Goal: Task Accomplishment & Management: Use online tool/utility

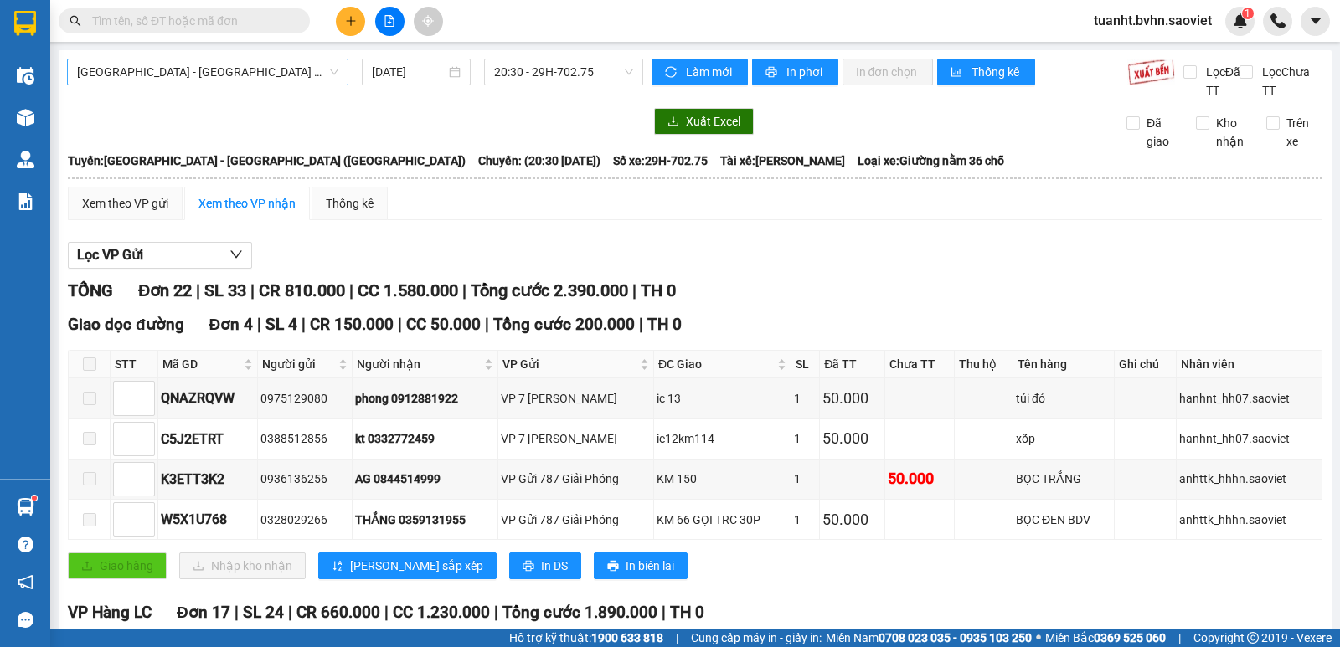
click at [317, 70] on span "[GEOGRAPHIC_DATA] - [GEOGRAPHIC_DATA] ([GEOGRAPHIC_DATA])" at bounding box center [207, 71] width 261 height 25
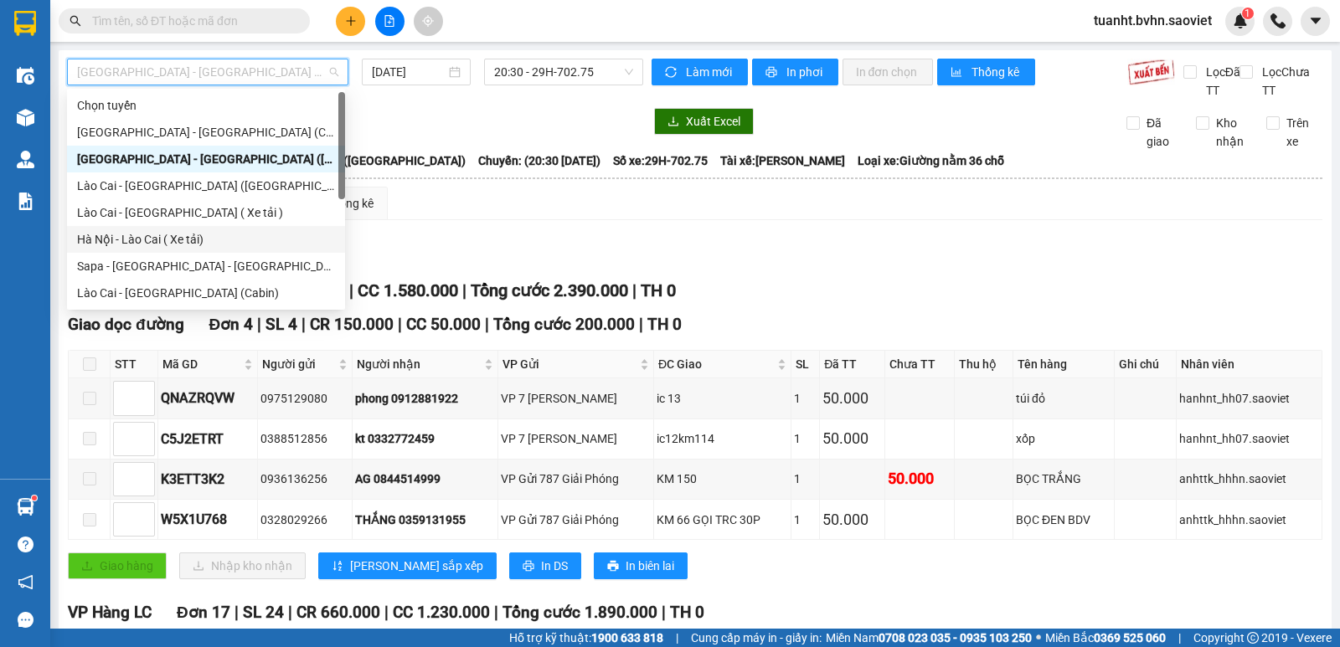
scroll to position [134, 0]
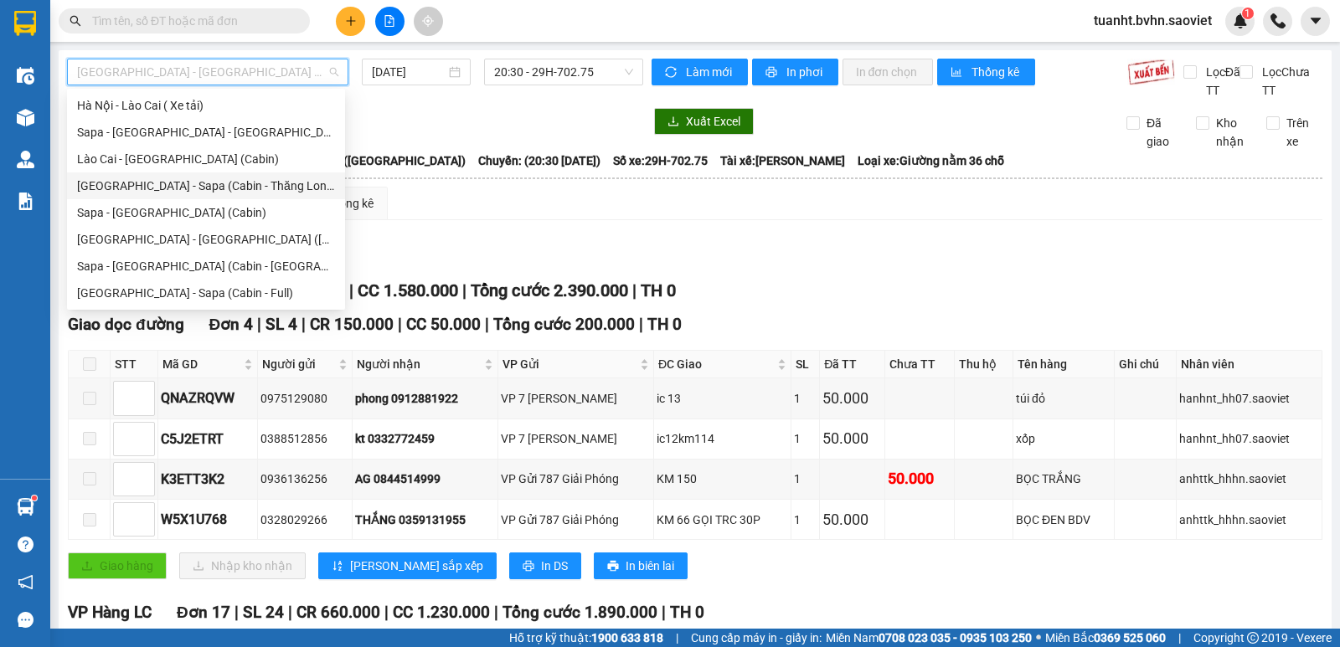
click at [257, 182] on div "[GEOGRAPHIC_DATA] - Sapa (Cabin - Thăng Long)" at bounding box center [206, 186] width 258 height 18
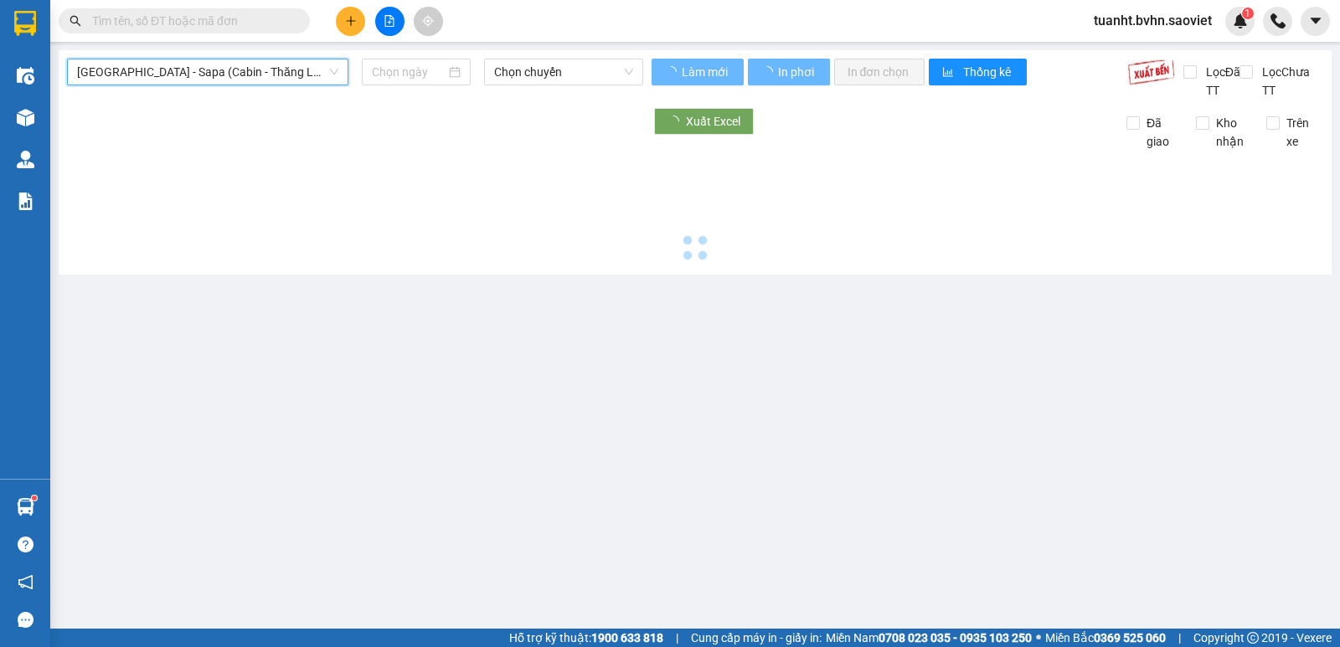
type input "[DATE]"
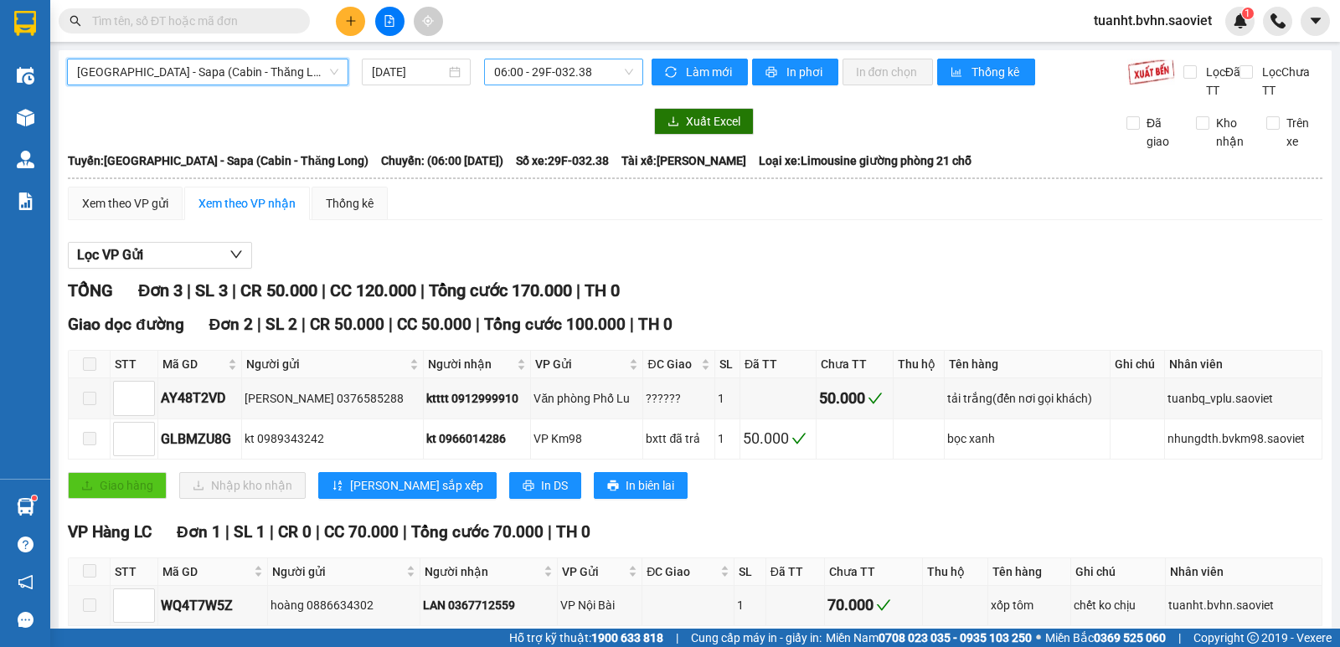
click at [548, 69] on span "06:00 - 29F-032.38" at bounding box center [563, 71] width 138 height 25
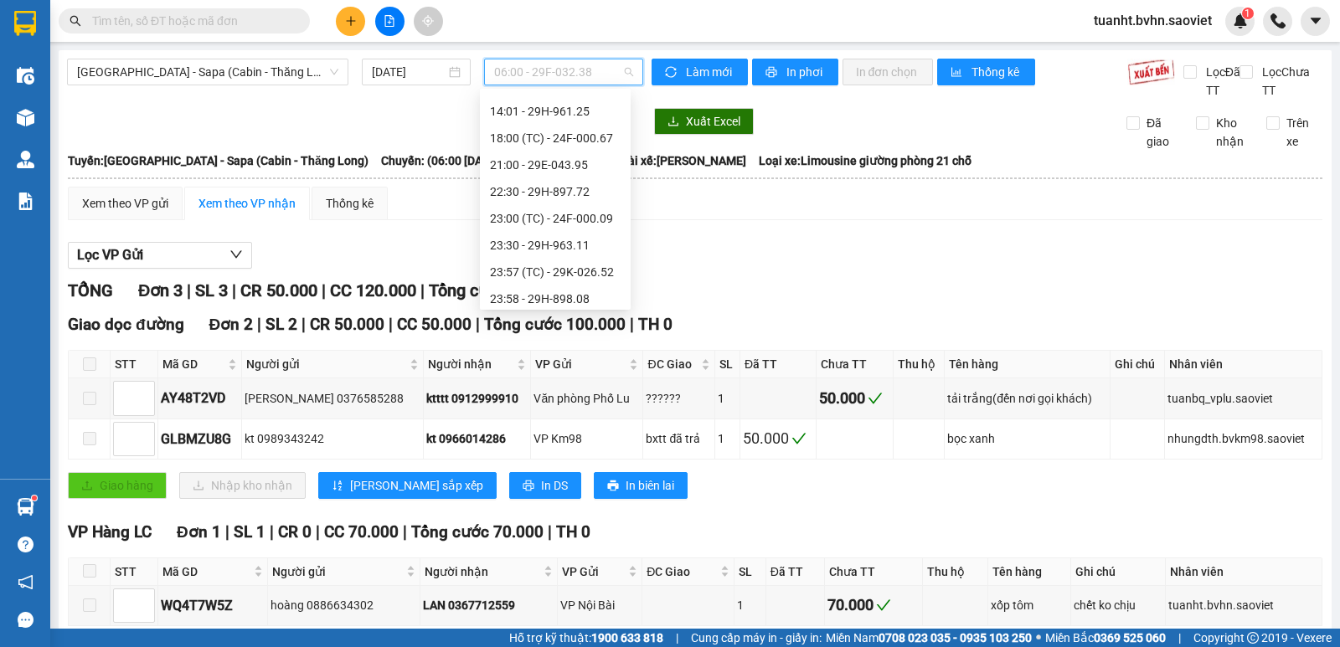
scroll to position [268, 0]
click at [570, 126] on div "21:00 - 29E-043.95" at bounding box center [555, 132] width 131 height 18
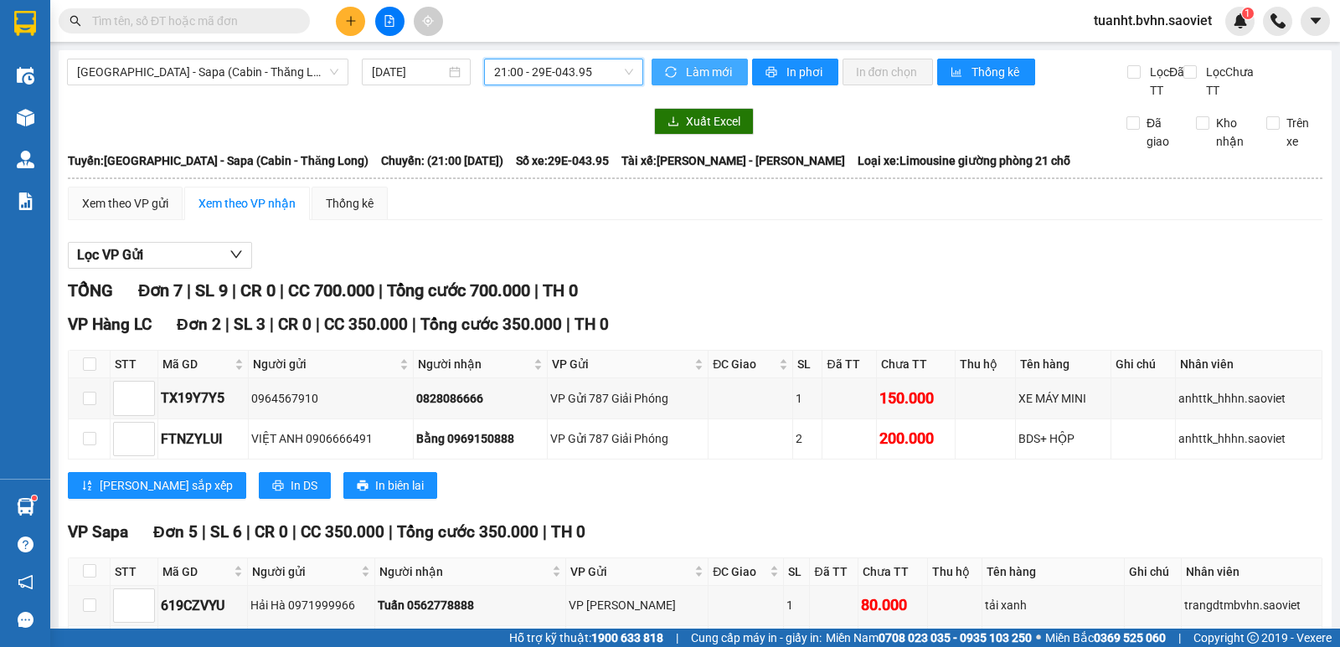
click at [668, 64] on button "Làm mới" at bounding box center [700, 72] width 96 height 27
click at [787, 73] on span "In phơi" at bounding box center [806, 72] width 39 height 18
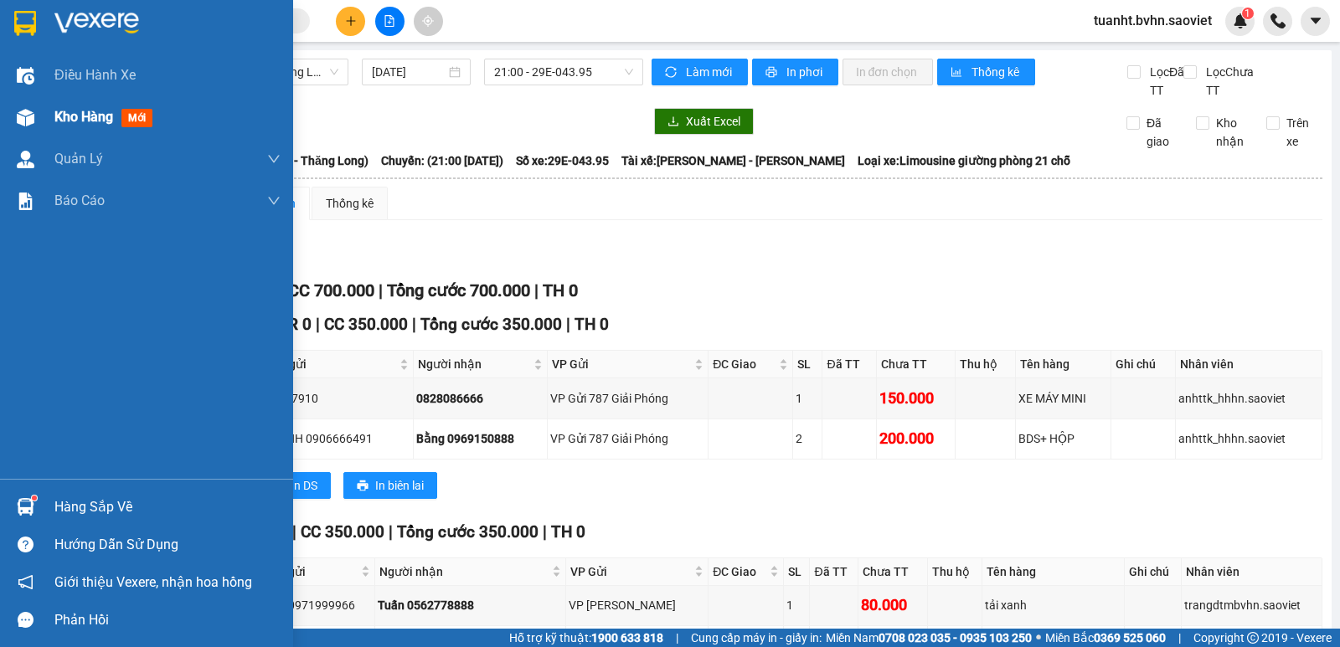
click at [17, 120] on img at bounding box center [26, 118] width 18 height 18
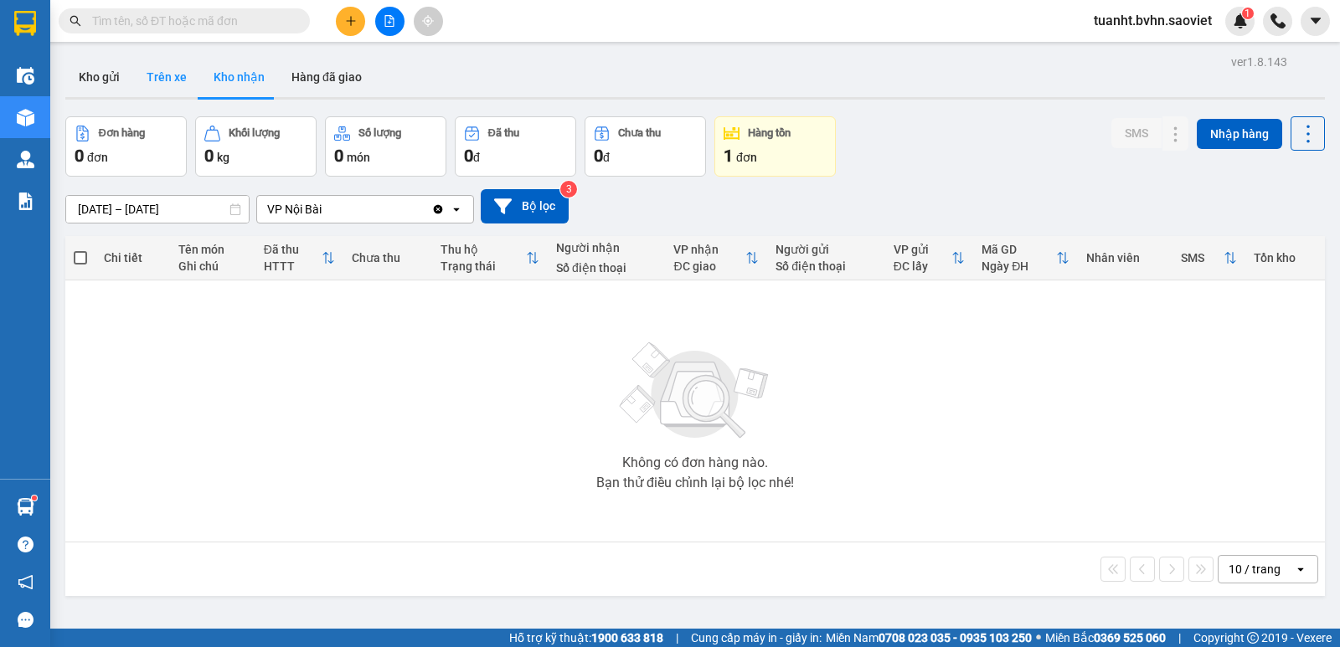
click at [179, 72] on button "Trên xe" at bounding box center [166, 77] width 67 height 40
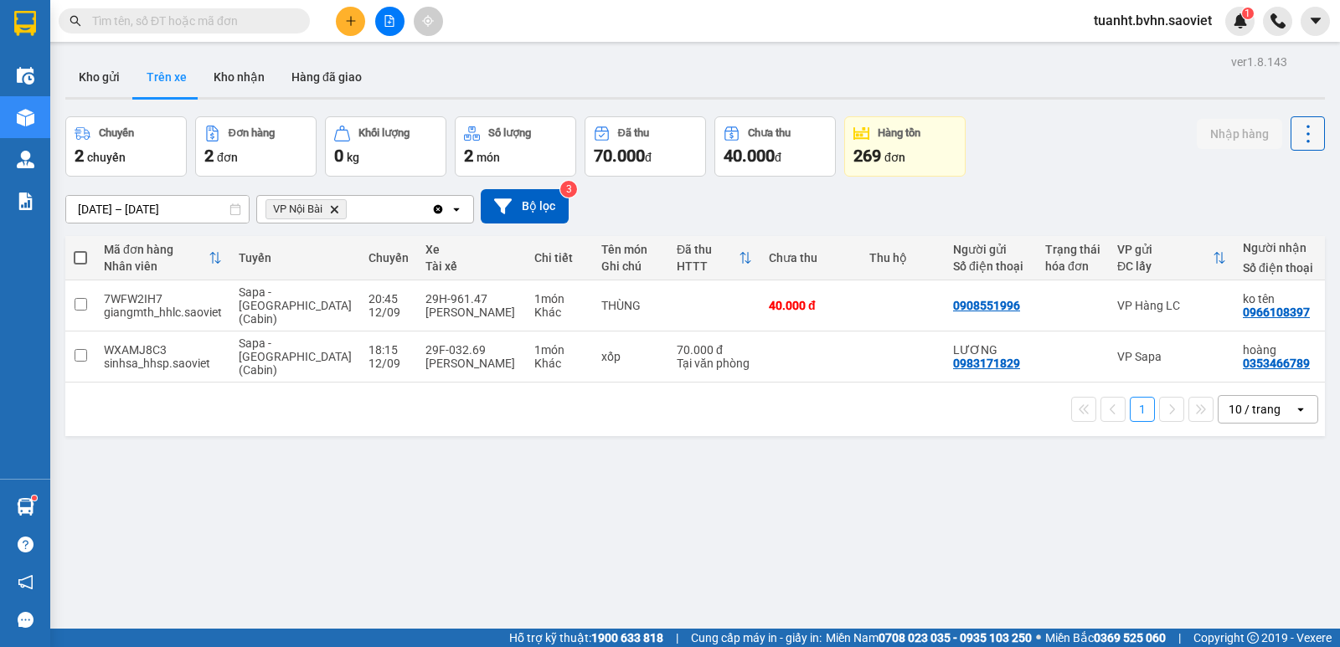
click at [1297, 131] on icon at bounding box center [1308, 133] width 23 height 23
click at [1268, 181] on span "Làm mới" at bounding box center [1272, 179] width 46 height 17
click at [185, 24] on input "text" at bounding box center [191, 21] width 198 height 18
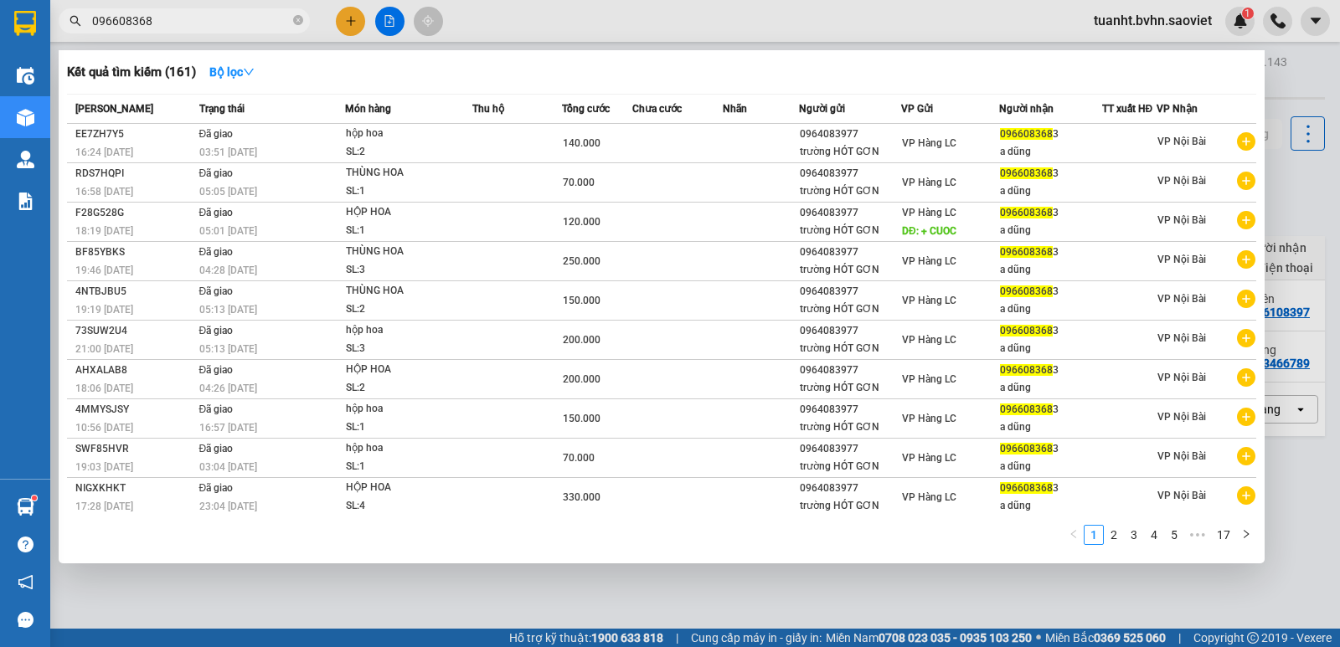
type input "0966083683"
click at [297, 22] on icon "close-circle" at bounding box center [298, 20] width 10 height 10
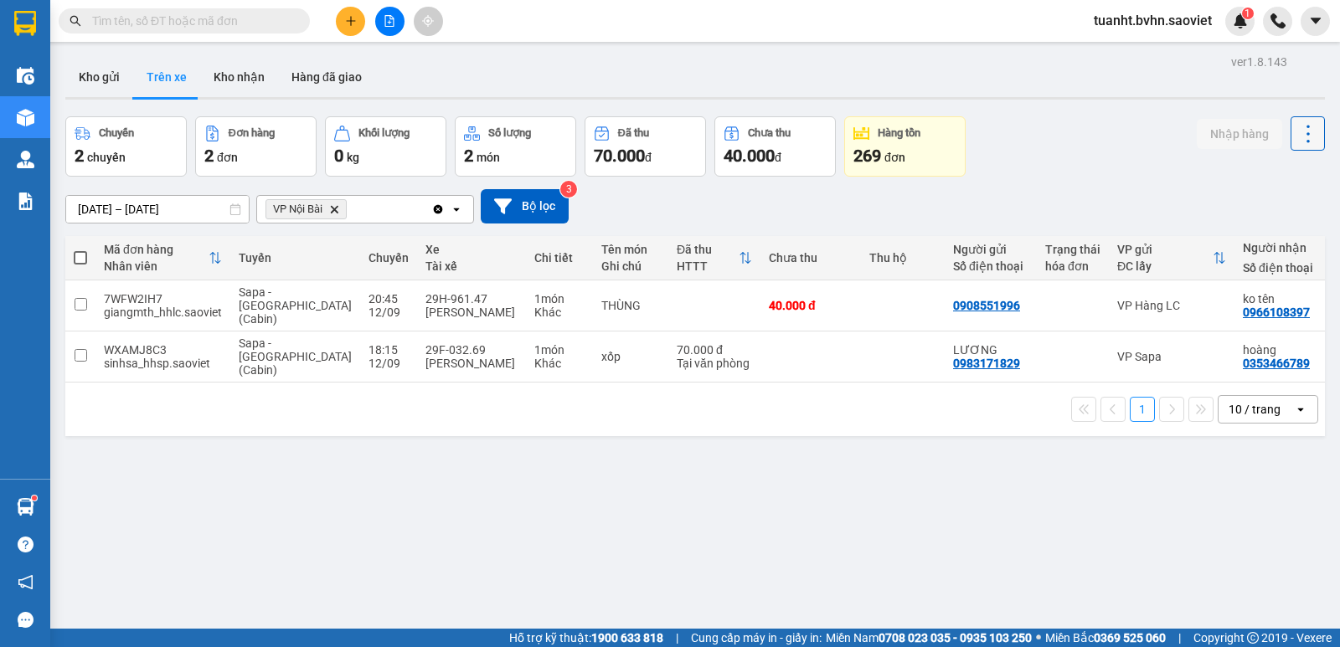
click at [1297, 137] on icon at bounding box center [1308, 133] width 23 height 23
click at [1275, 176] on span "Làm mới" at bounding box center [1272, 179] width 46 height 17
click at [224, 21] on input "text" at bounding box center [191, 21] width 198 height 18
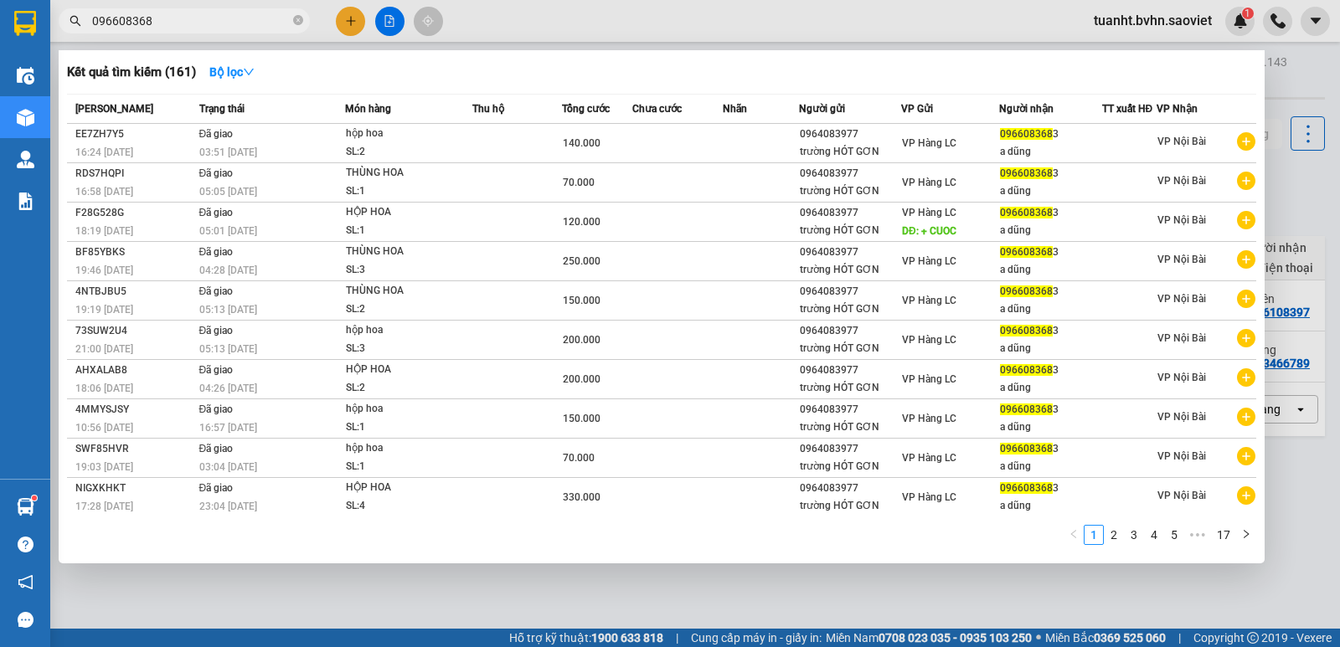
type input "0966083683"
click at [298, 20] on icon "close-circle" at bounding box center [298, 20] width 10 height 10
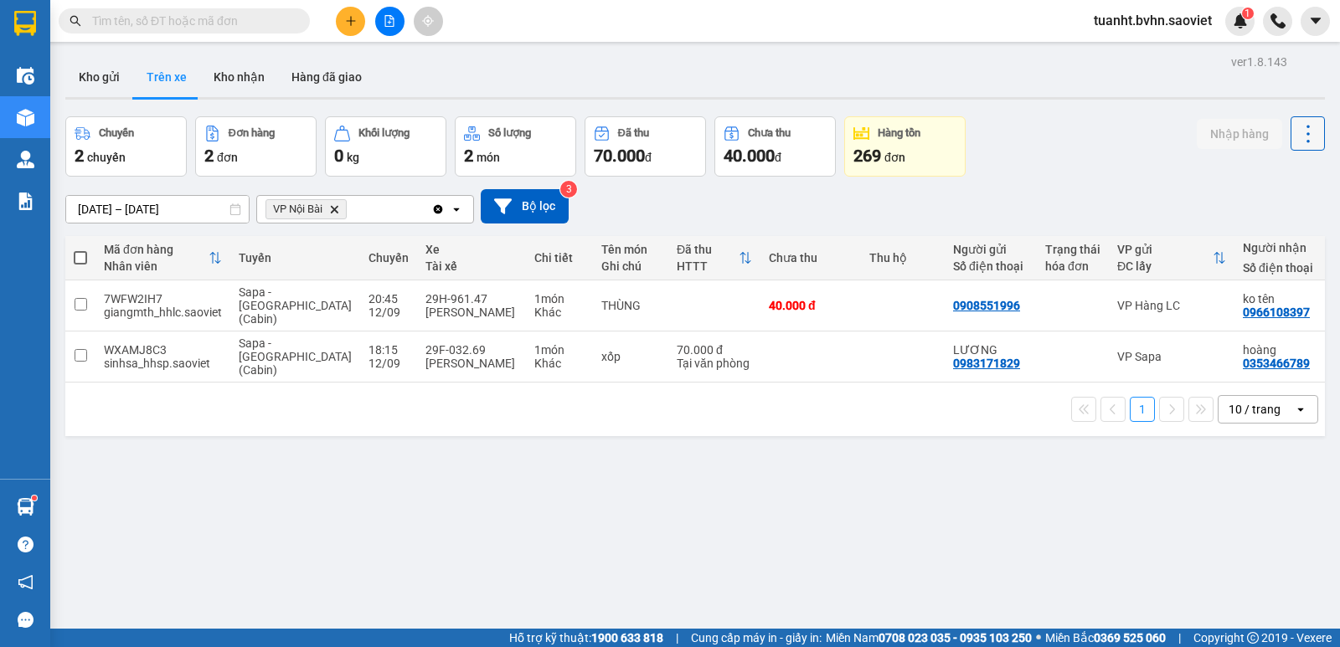
click at [1299, 132] on icon at bounding box center [1308, 133] width 23 height 23
click at [1267, 173] on span "Làm mới" at bounding box center [1272, 179] width 46 height 17
click at [256, 78] on button "Kho nhận" at bounding box center [239, 77] width 78 height 40
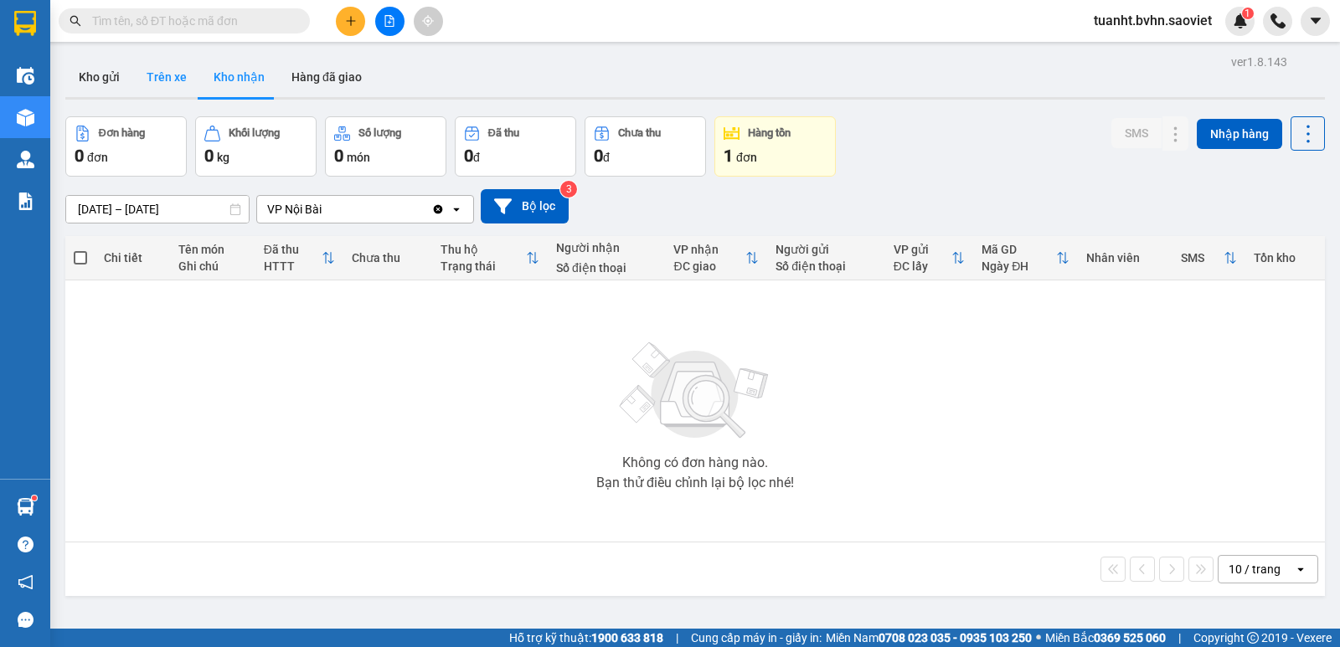
click at [176, 77] on button "Trên xe" at bounding box center [166, 77] width 67 height 40
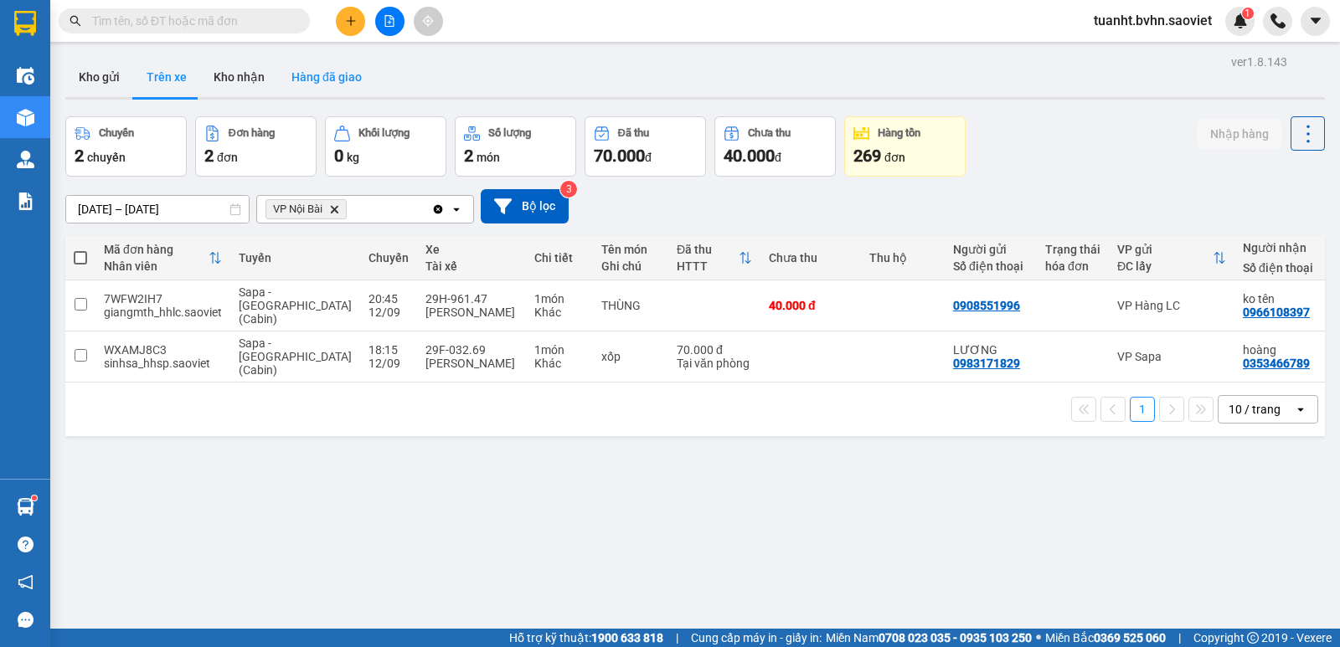
click at [323, 69] on button "Hàng đã giao" at bounding box center [326, 77] width 97 height 40
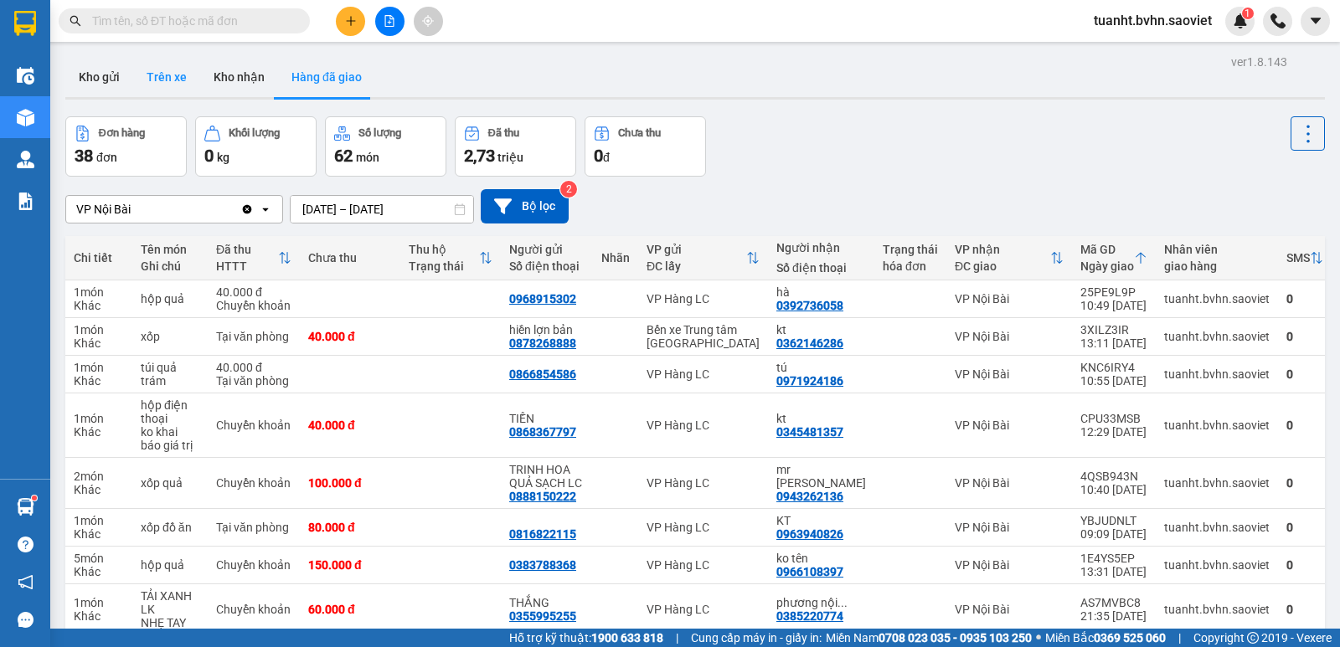
click at [158, 85] on button "Trên xe" at bounding box center [166, 77] width 67 height 40
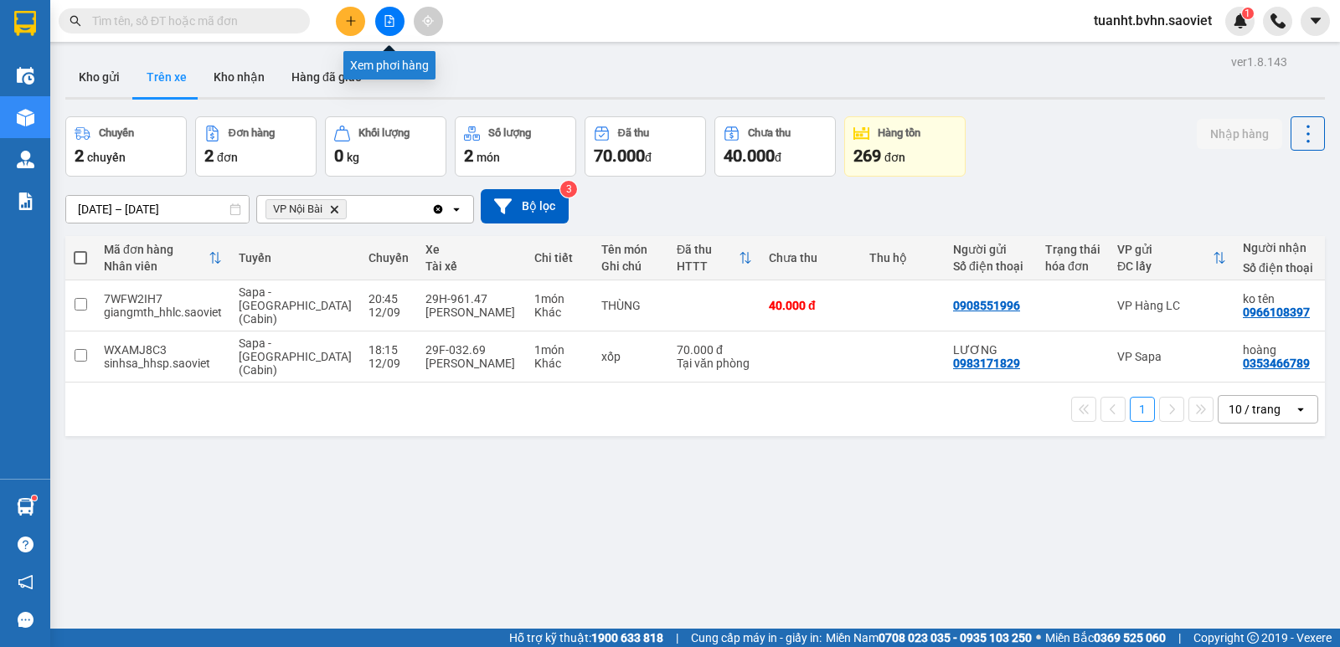
click at [385, 23] on icon "file-add" at bounding box center [389, 21] width 9 height 12
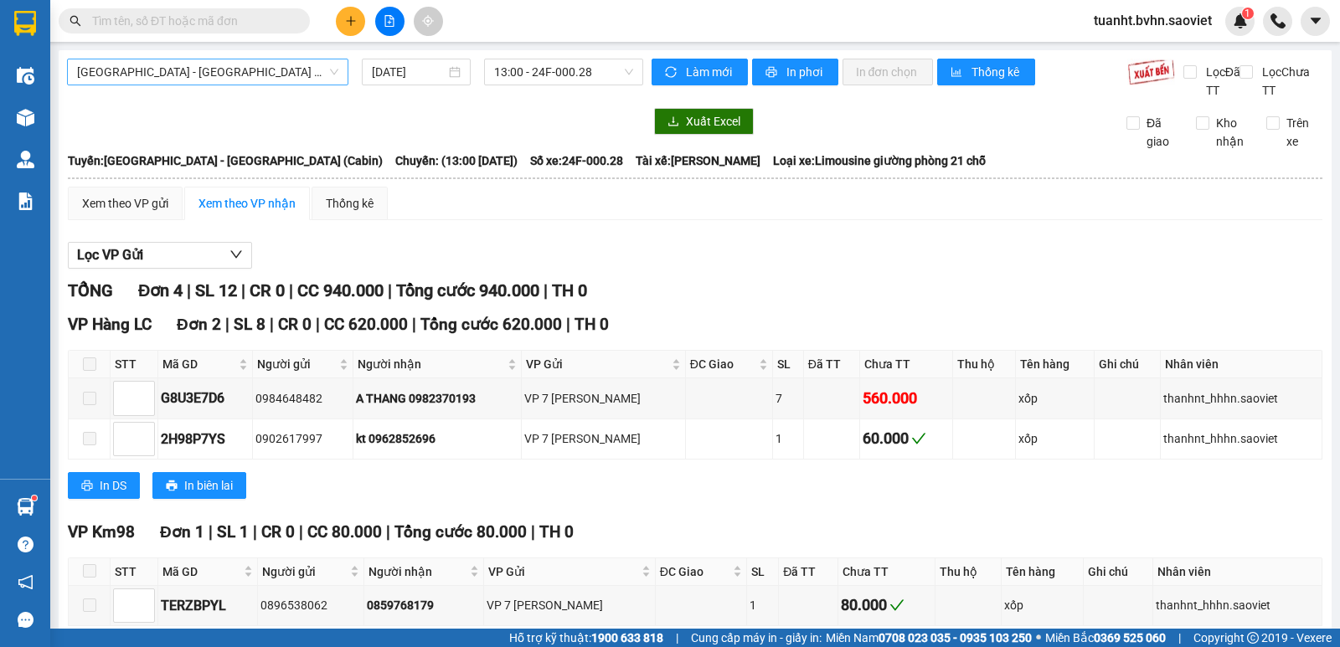
click at [256, 77] on span "[GEOGRAPHIC_DATA] - [GEOGRAPHIC_DATA] (Cabin)" at bounding box center [207, 71] width 261 height 25
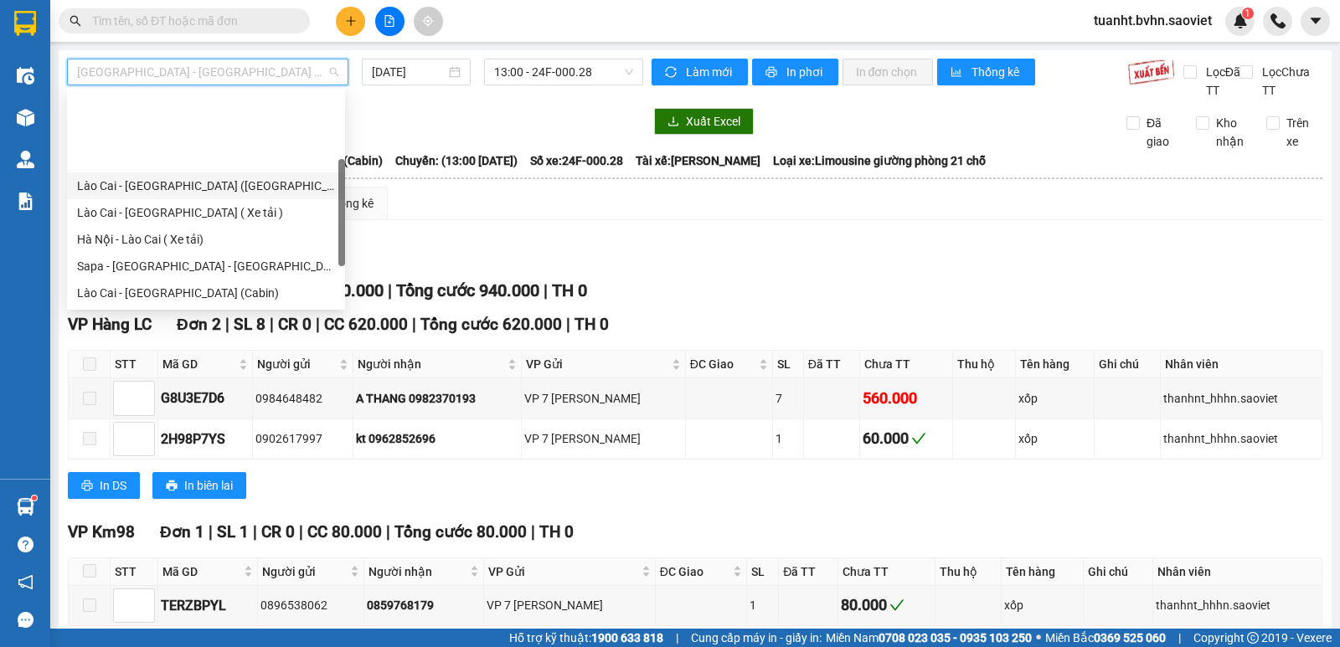
scroll to position [84, 0]
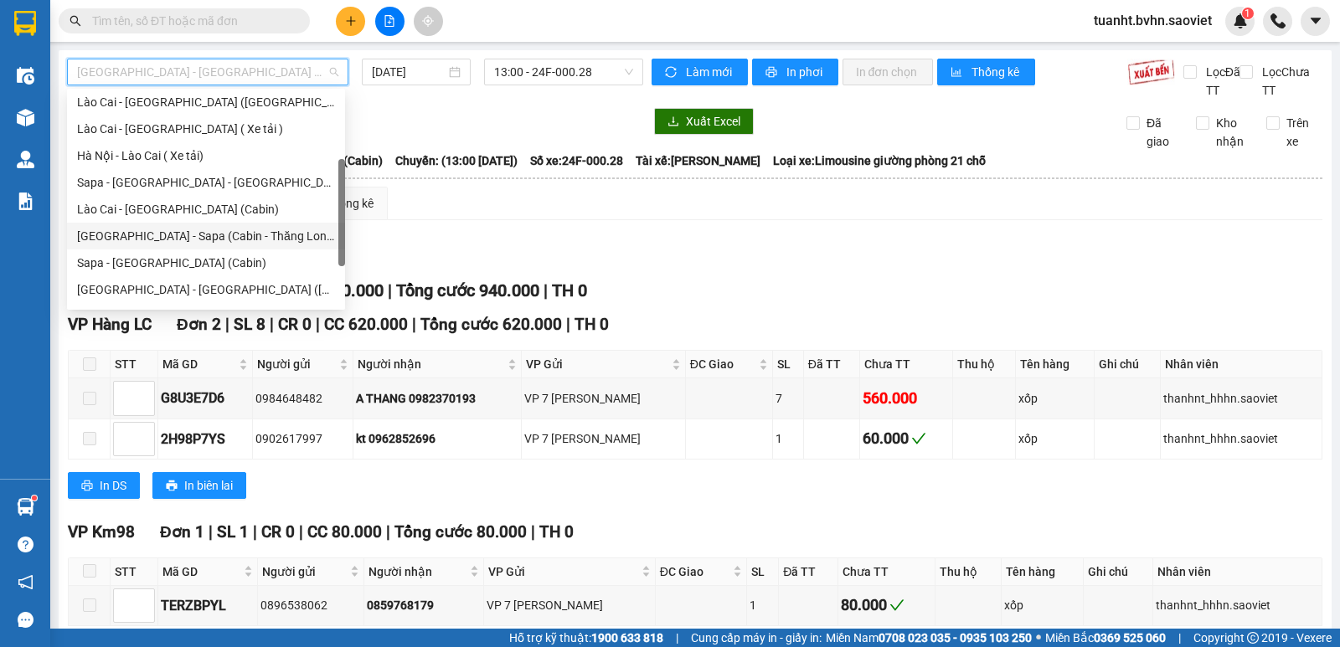
click at [246, 234] on div "[GEOGRAPHIC_DATA] - Sapa (Cabin - Thăng Long)" at bounding box center [206, 236] width 258 height 18
type input "[DATE]"
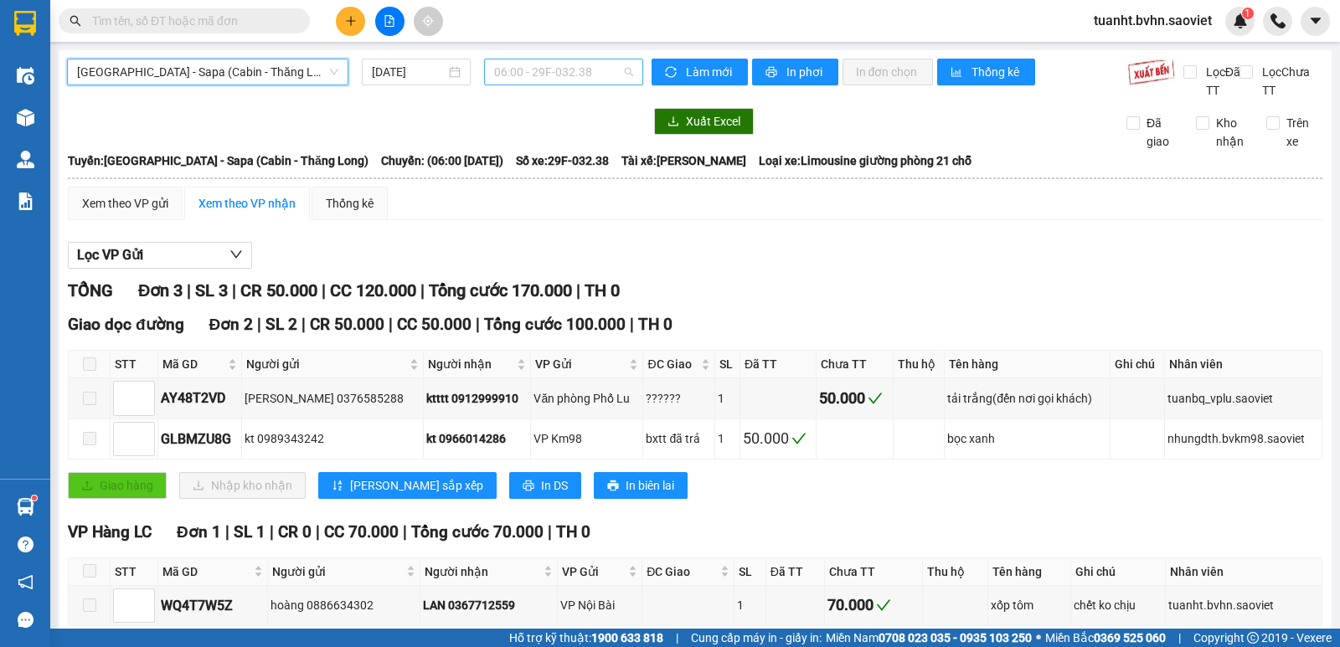
click at [534, 72] on span "06:00 - 29F-032.38" at bounding box center [563, 71] width 138 height 25
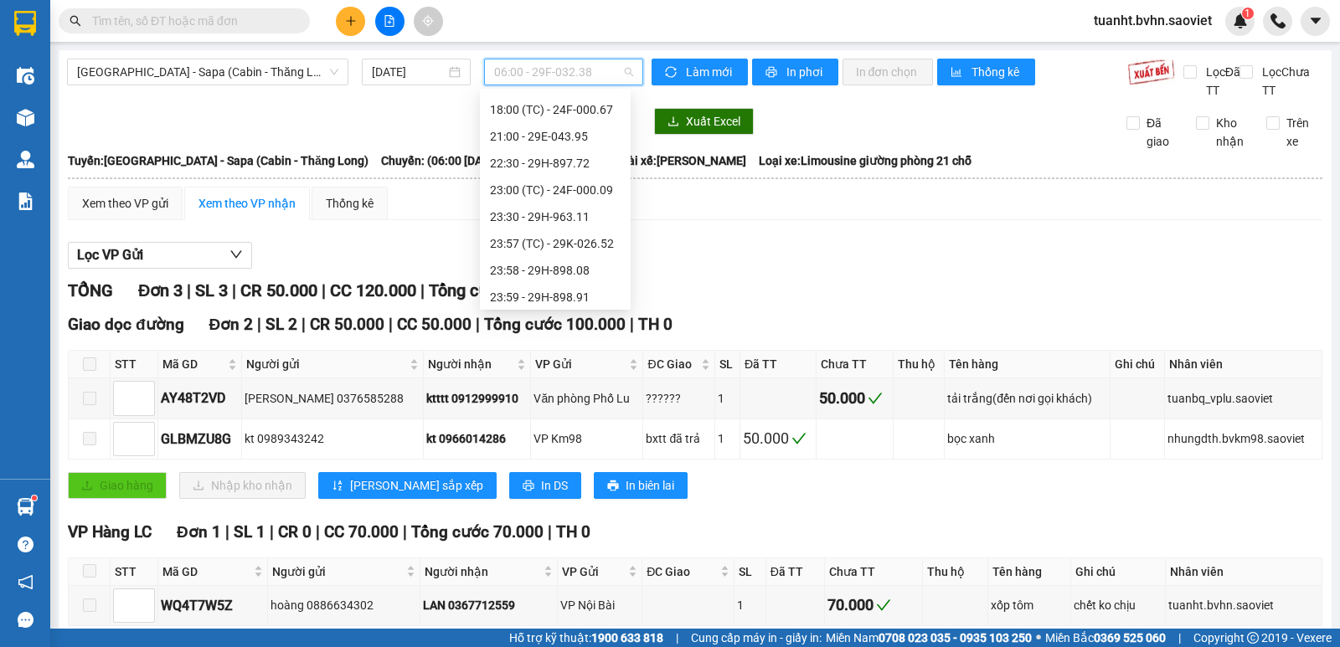
scroll to position [268, 0]
click at [583, 154] on div "22:30 - 29H-897.72" at bounding box center [555, 159] width 131 height 18
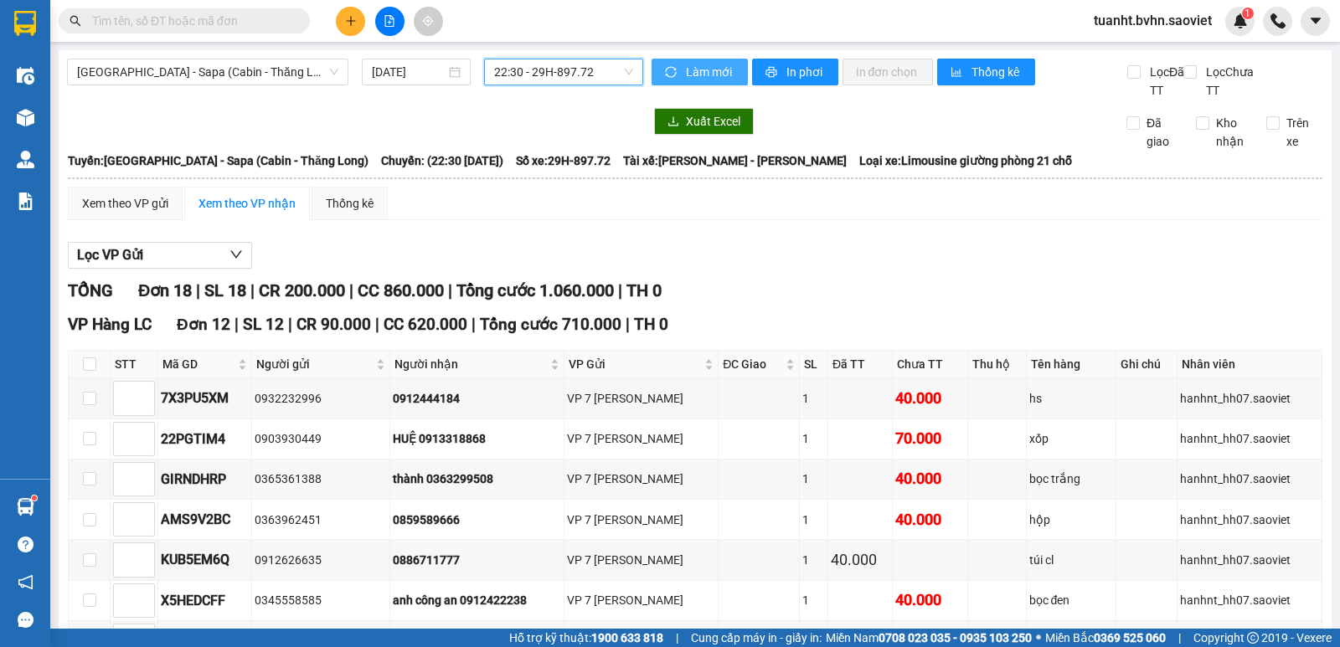
click at [676, 71] on button "Làm mới" at bounding box center [700, 72] width 96 height 27
click at [760, 63] on button "In phơi" at bounding box center [795, 72] width 86 height 27
click at [263, 79] on span "[GEOGRAPHIC_DATA] - Sapa (Cabin - Thăng Long)" at bounding box center [207, 71] width 261 height 25
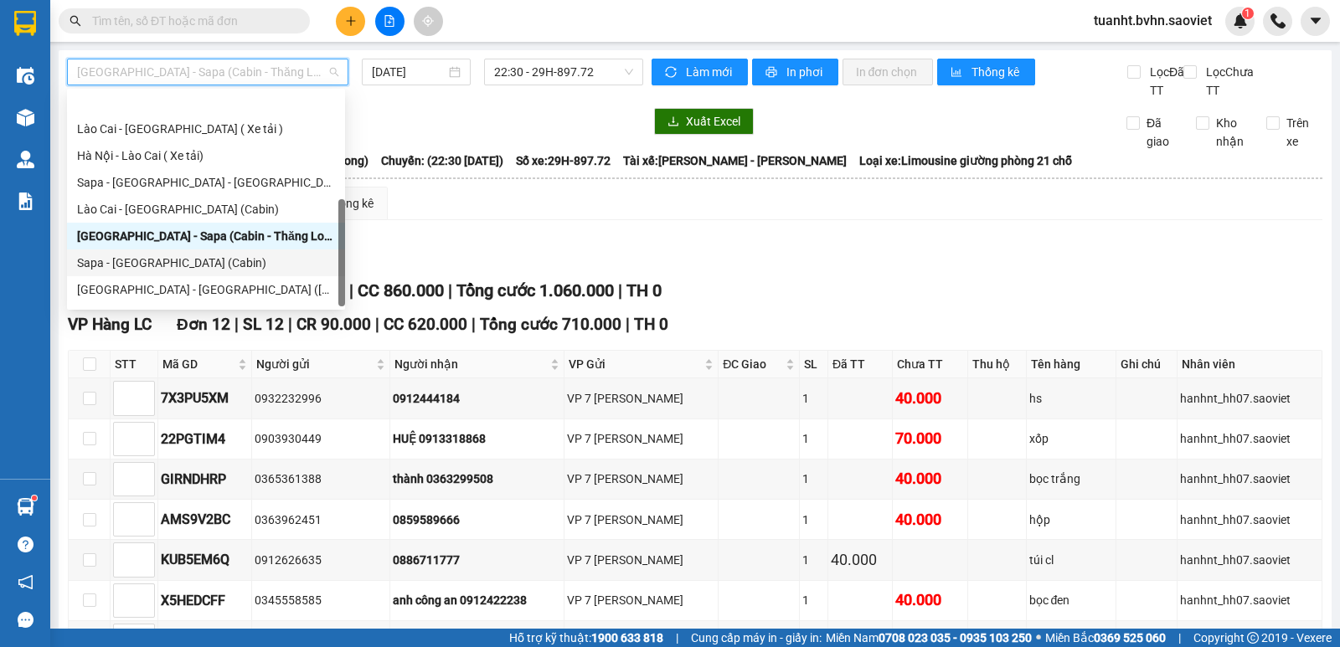
scroll to position [134, 0]
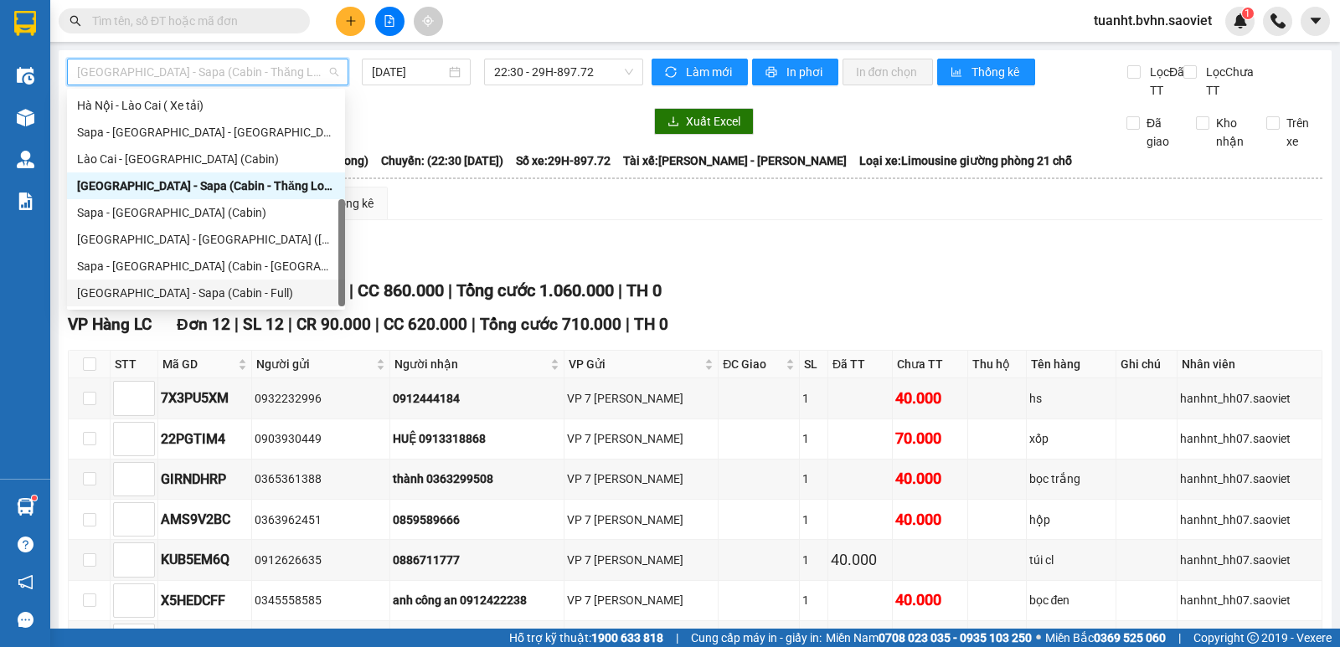
click at [226, 302] on div "[GEOGRAPHIC_DATA] - Sapa (Cabin - Full)" at bounding box center [206, 293] width 258 height 18
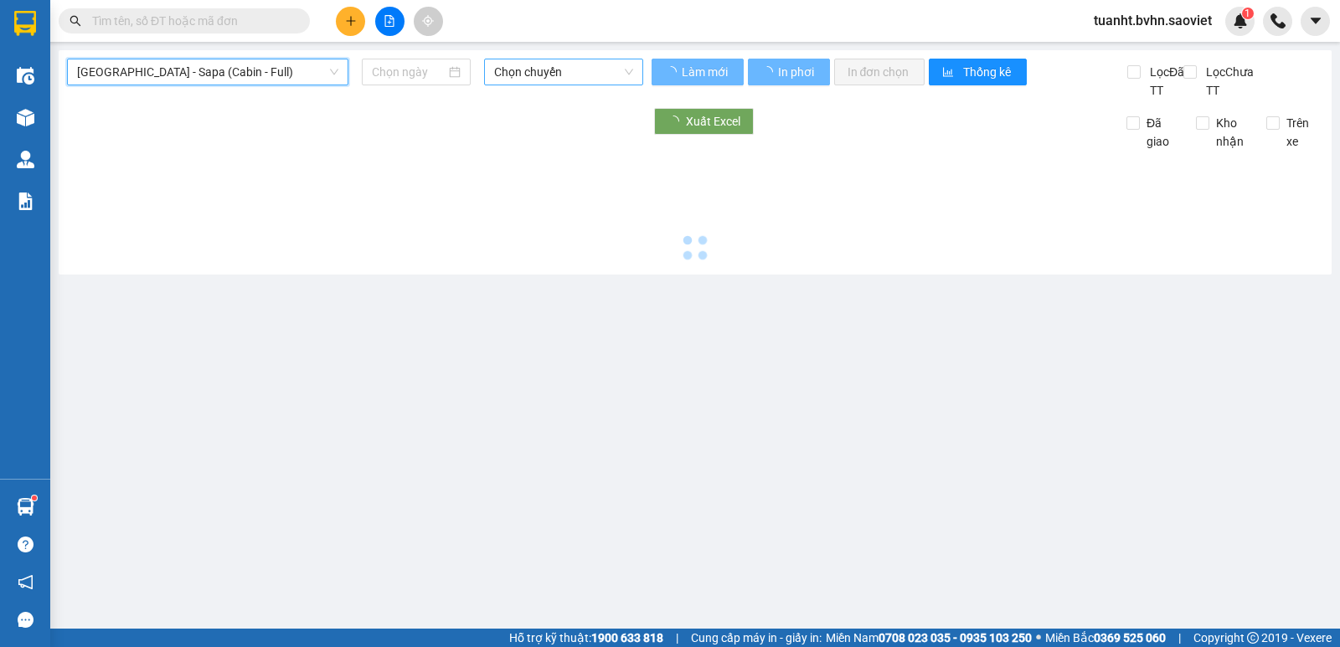
type input "[DATE]"
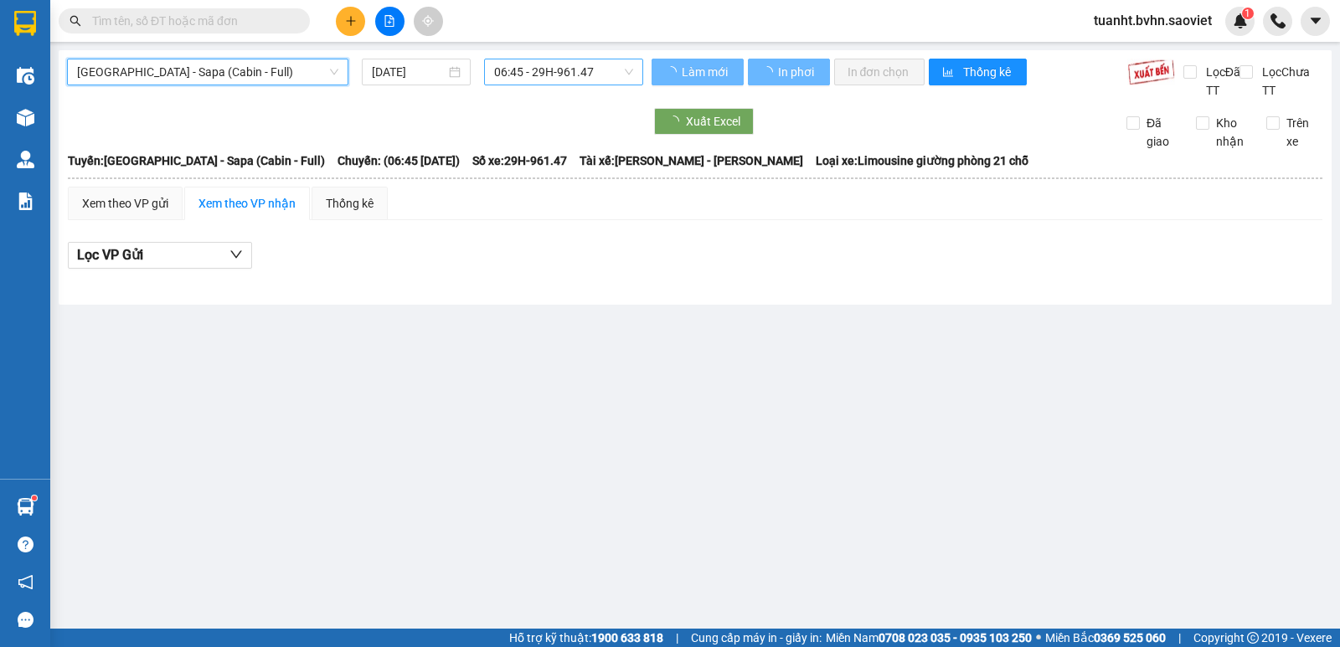
click at [534, 74] on span "06:45 - 29H-961.47" at bounding box center [563, 71] width 138 height 25
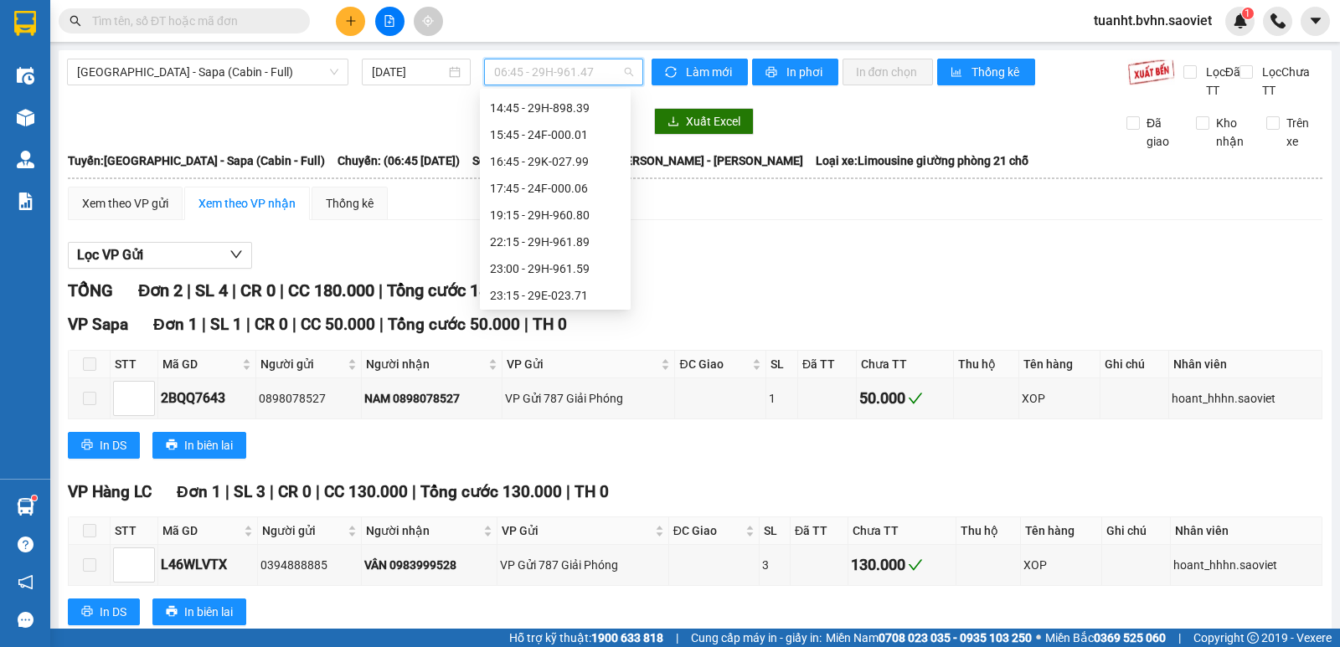
scroll to position [241, 0]
click at [571, 260] on div "23:00 - 29H-961.59" at bounding box center [555, 266] width 131 height 18
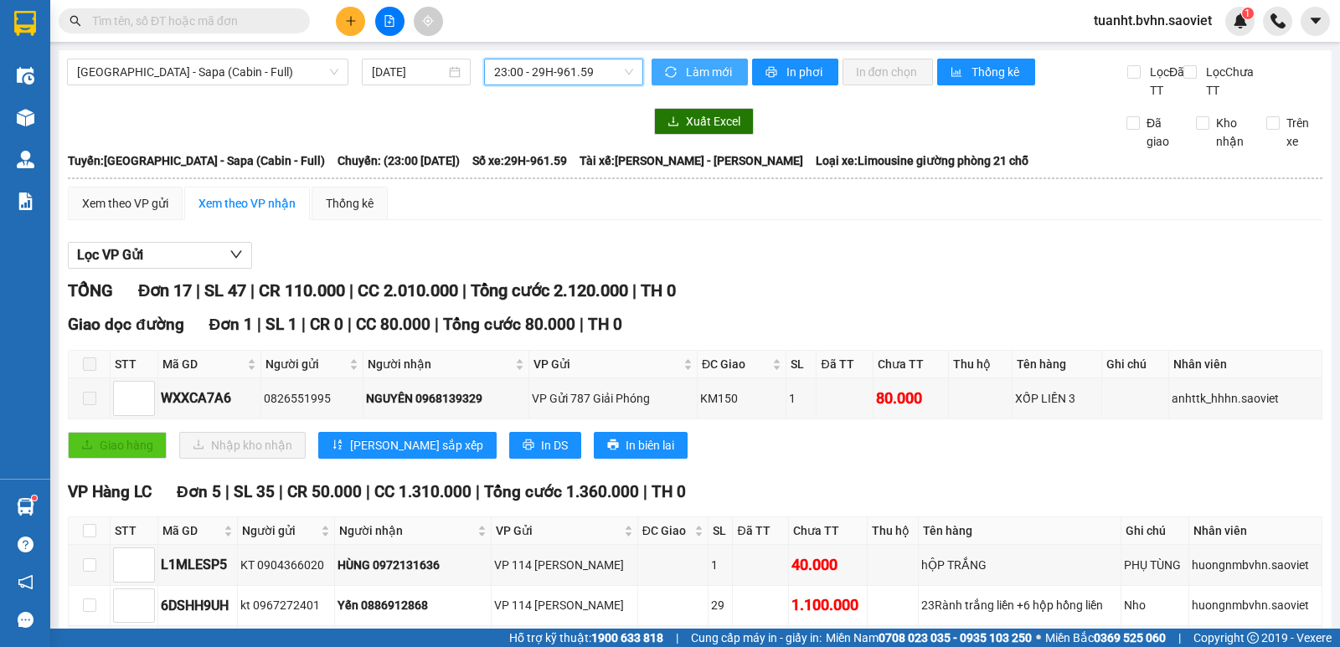
click at [686, 69] on span "Làm mới" at bounding box center [710, 72] width 49 height 18
click at [771, 79] on span "printer" at bounding box center [773, 72] width 14 height 13
click at [271, 65] on span "[GEOGRAPHIC_DATA] - Sapa (Cabin - Full)" at bounding box center [207, 71] width 261 height 25
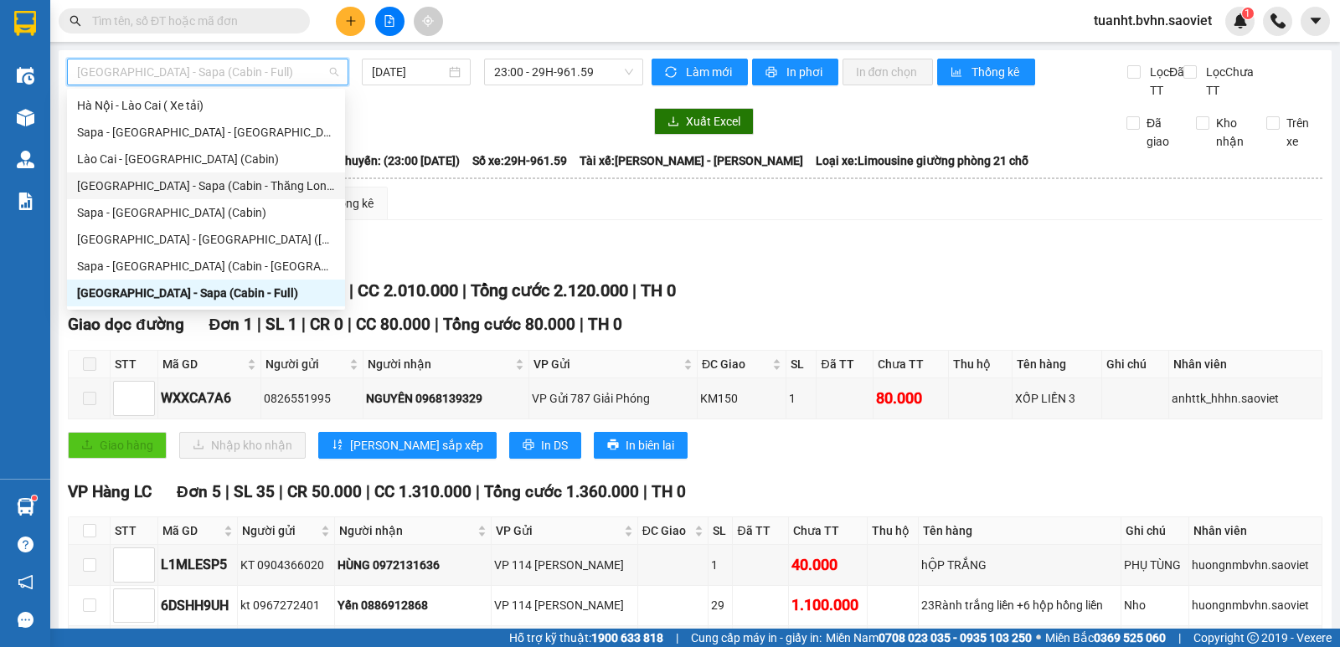
click at [241, 189] on div "[GEOGRAPHIC_DATA] - Sapa (Cabin - Thăng Long)" at bounding box center [206, 186] width 258 height 18
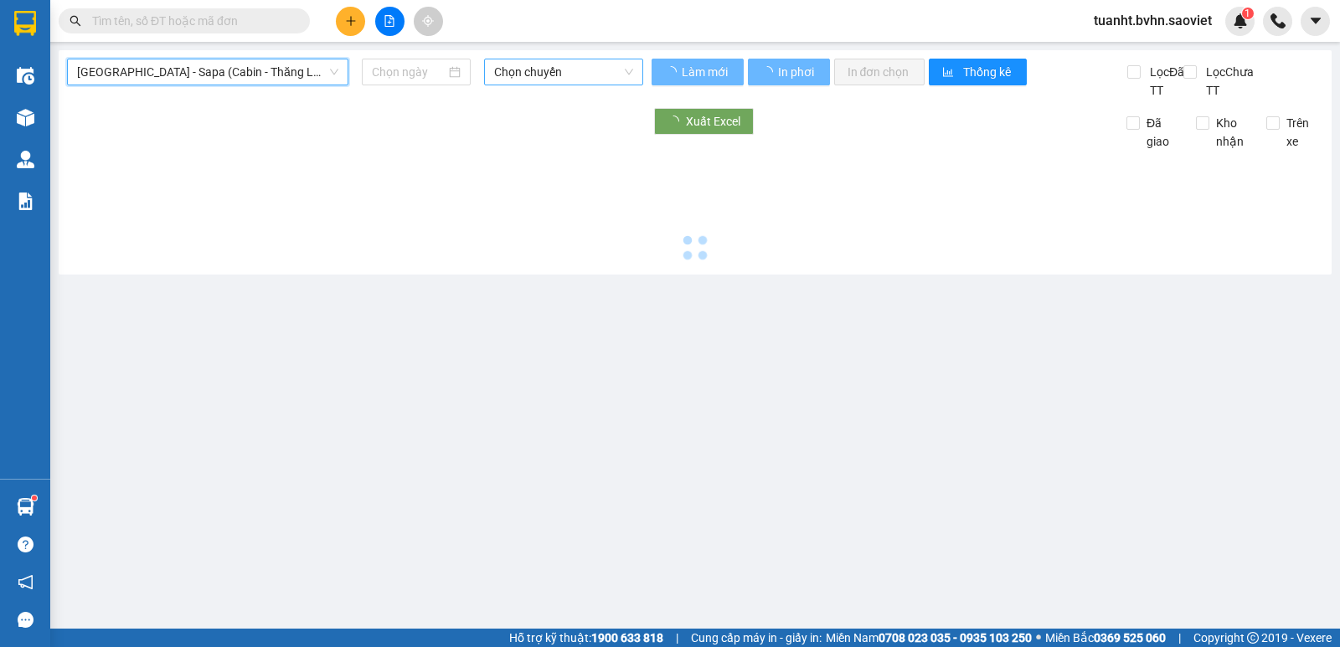
type input "[DATE]"
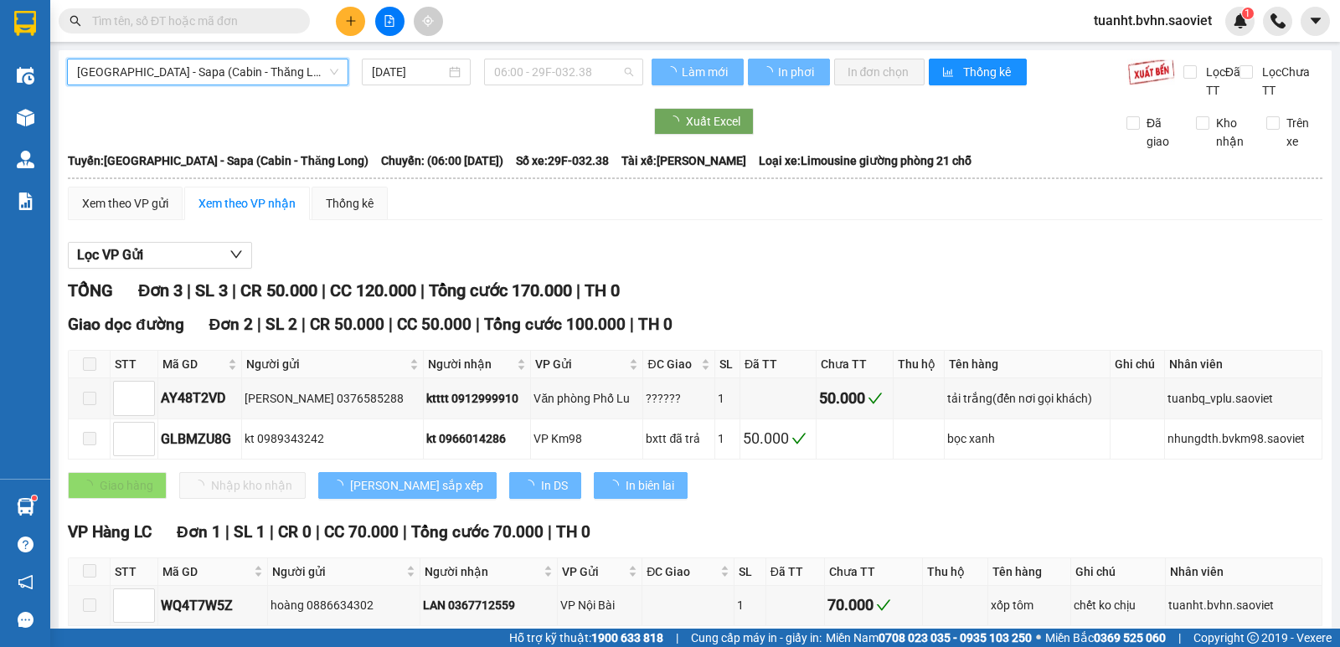
drag, startPoint x: 543, startPoint y: 69, endPoint x: 579, endPoint y: 184, distance: 121.1
click at [544, 69] on span "06:00 - 29F-032.38" at bounding box center [563, 71] width 138 height 25
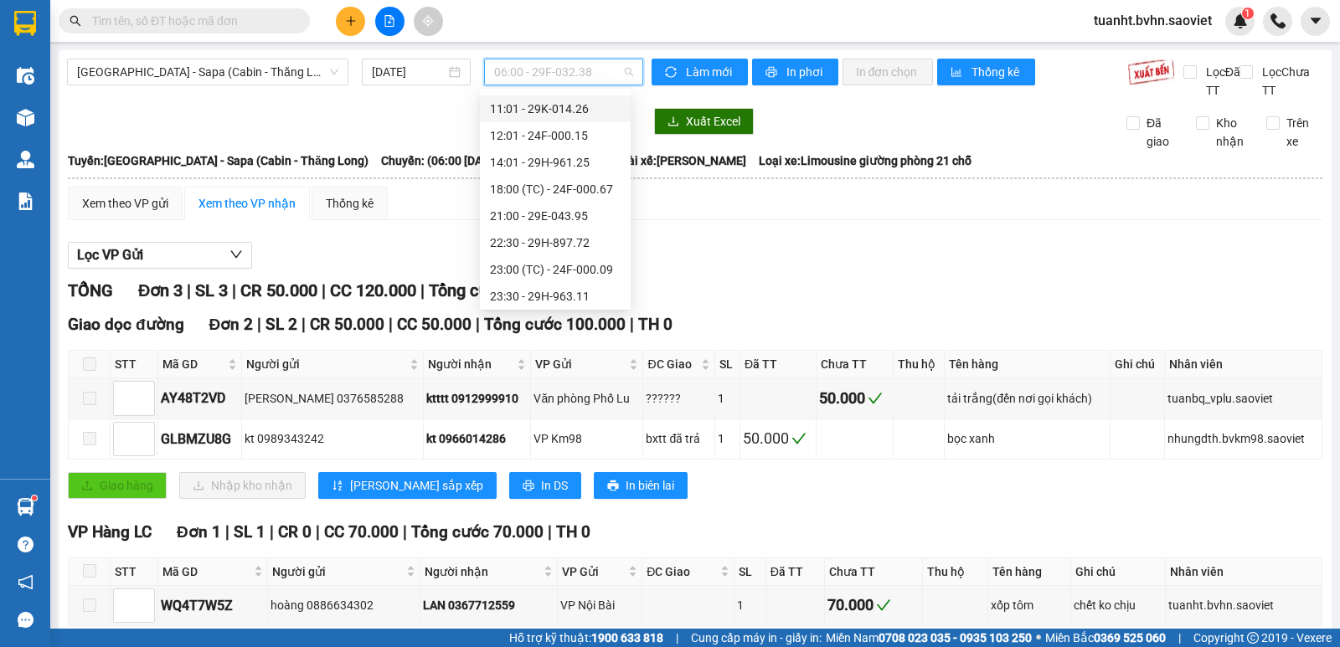
scroll to position [268, 0]
click at [584, 193] on div "23:00 (TC) - 24F-000.09" at bounding box center [555, 186] width 131 height 18
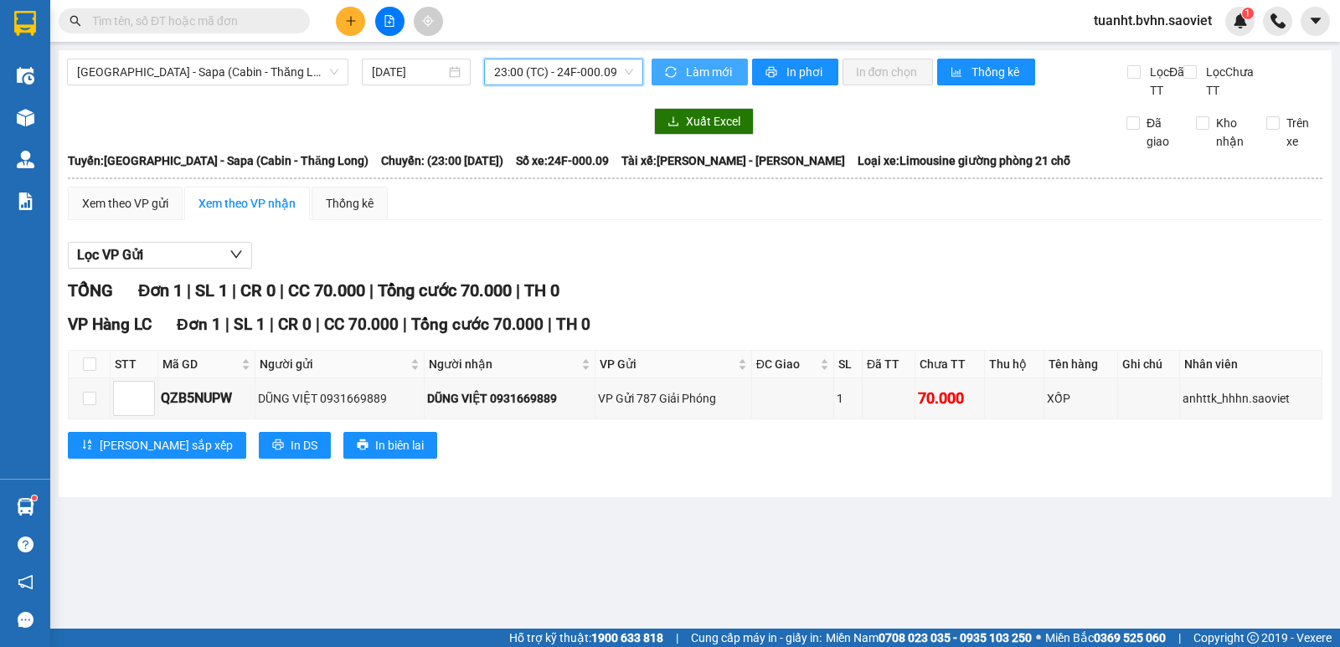
click at [721, 72] on span "Làm mới" at bounding box center [710, 72] width 49 height 18
click at [757, 73] on button "In phơi" at bounding box center [795, 72] width 86 height 27
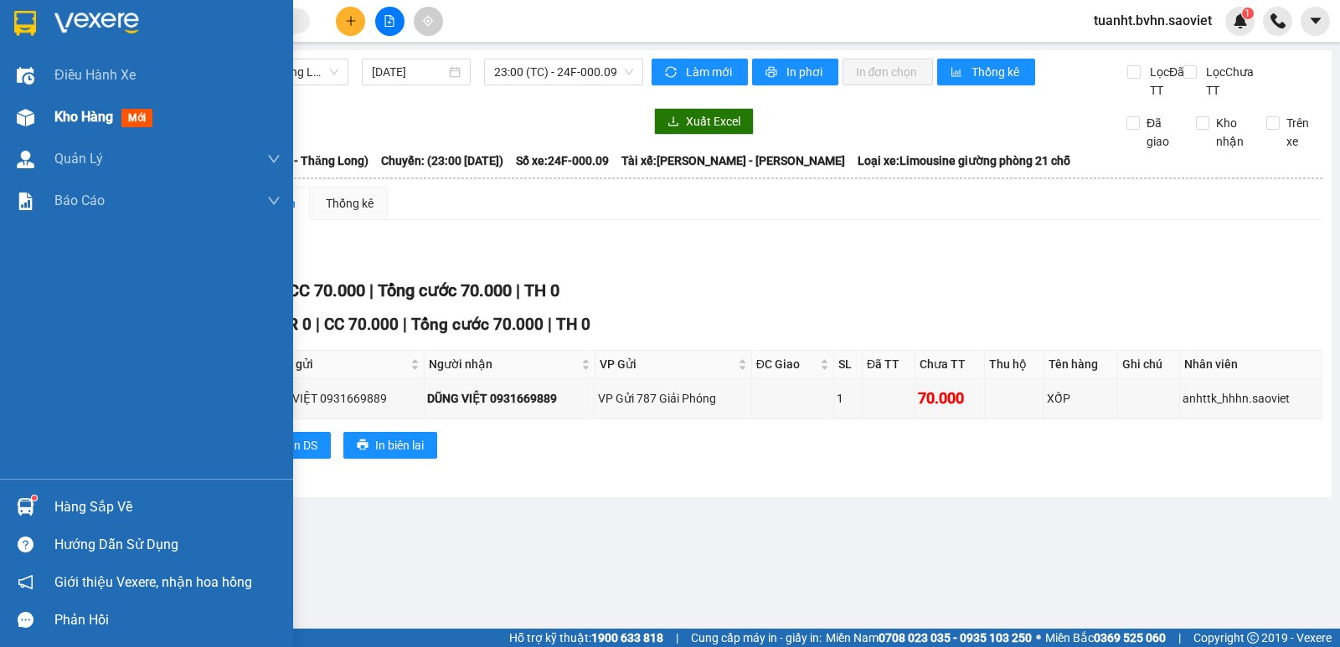
click at [11, 107] on div at bounding box center [25, 117] width 29 height 29
